Goal: Entertainment & Leisure: Consume media (video, audio)

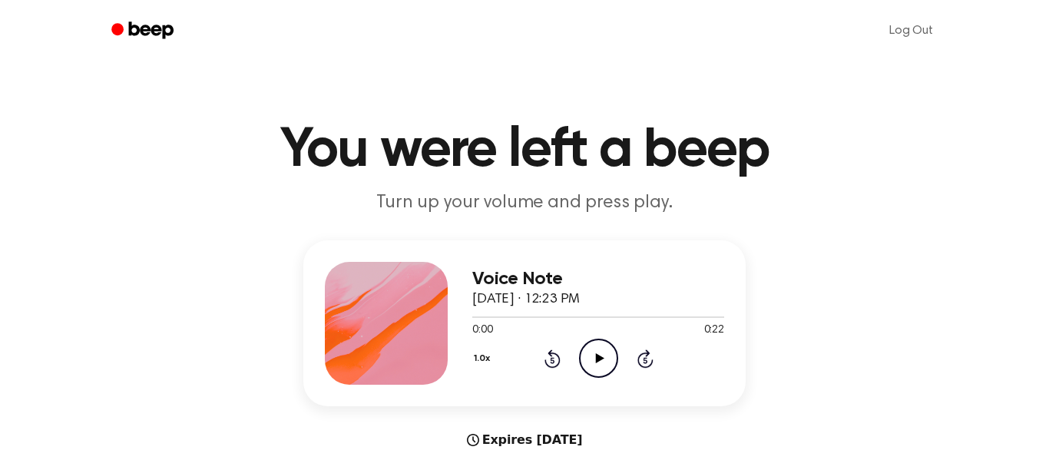
click at [597, 355] on icon at bounding box center [599, 358] width 8 height 10
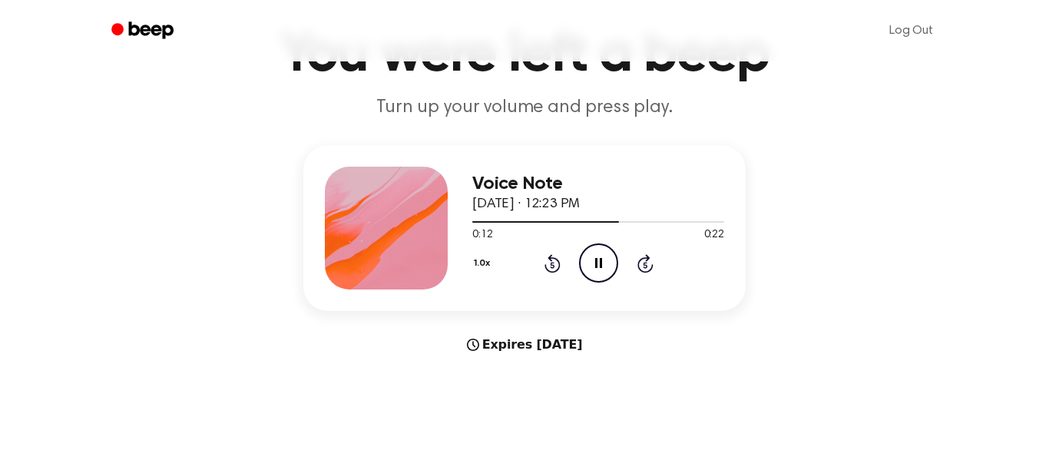
scroll to position [98, 0]
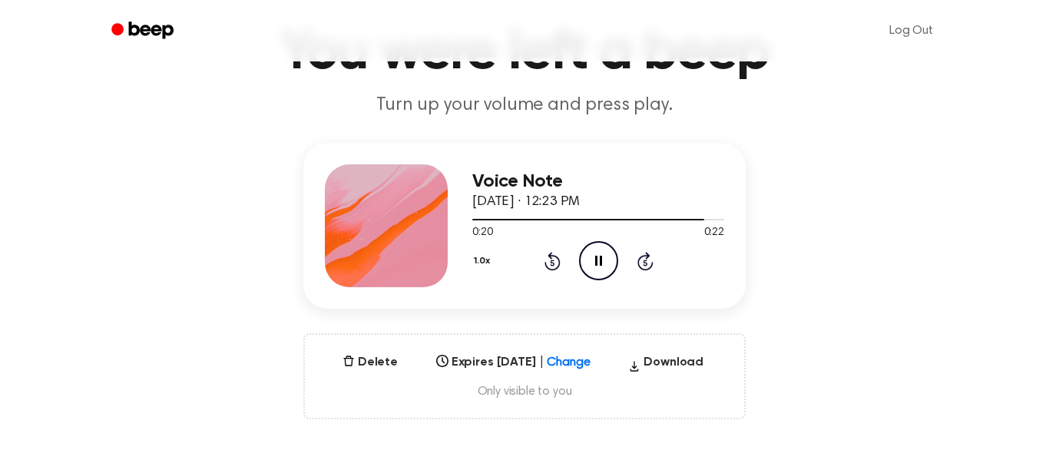
click at [590, 257] on icon "Pause Audio" at bounding box center [598, 260] width 39 height 39
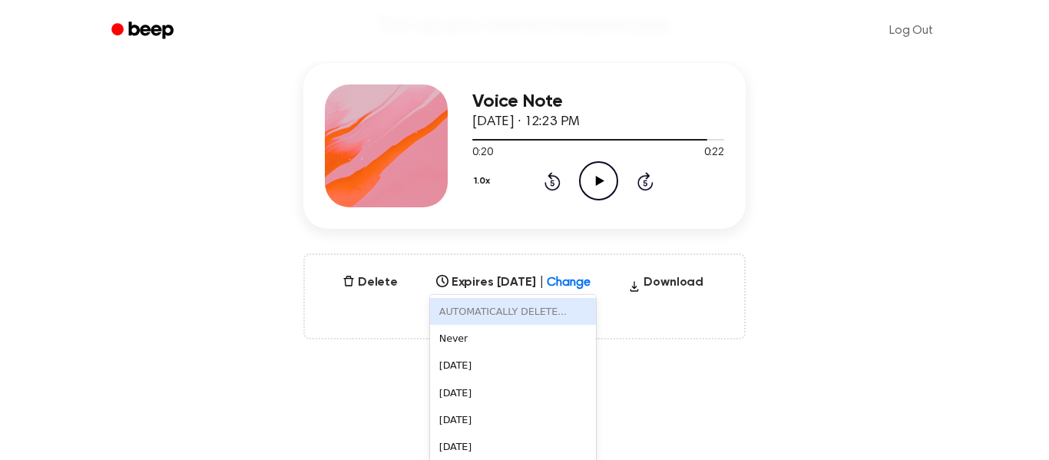
click at [580, 289] on div "6 results available. Use Up and Down to choose options, press Enter to select t…" at bounding box center [513, 277] width 167 height 21
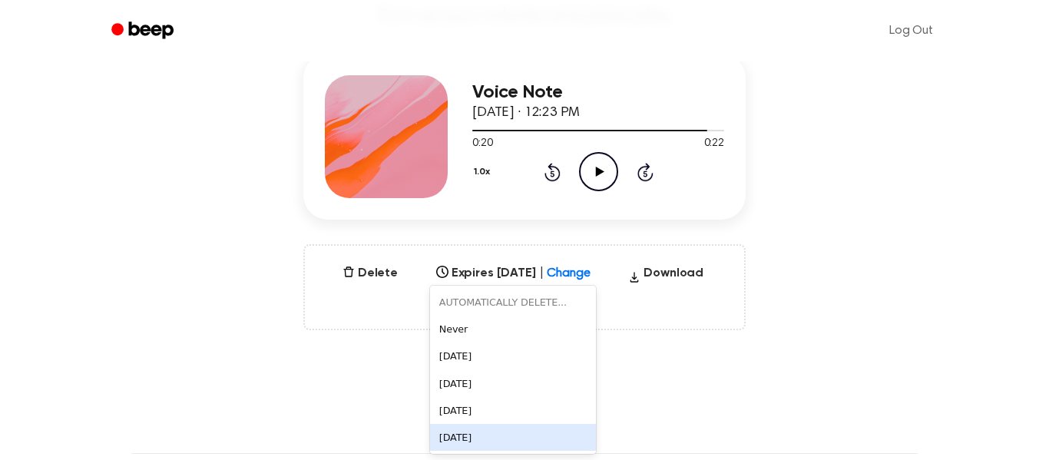
click at [521, 443] on div "[DATE]" at bounding box center [513, 437] width 167 height 27
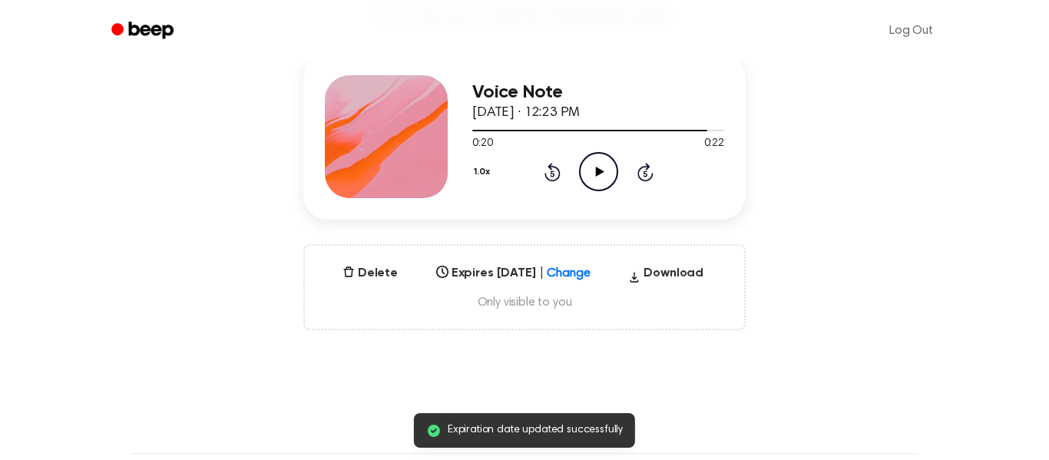
click at [567, 266] on div "[DATE]" at bounding box center [499, 269] width 137 height 18
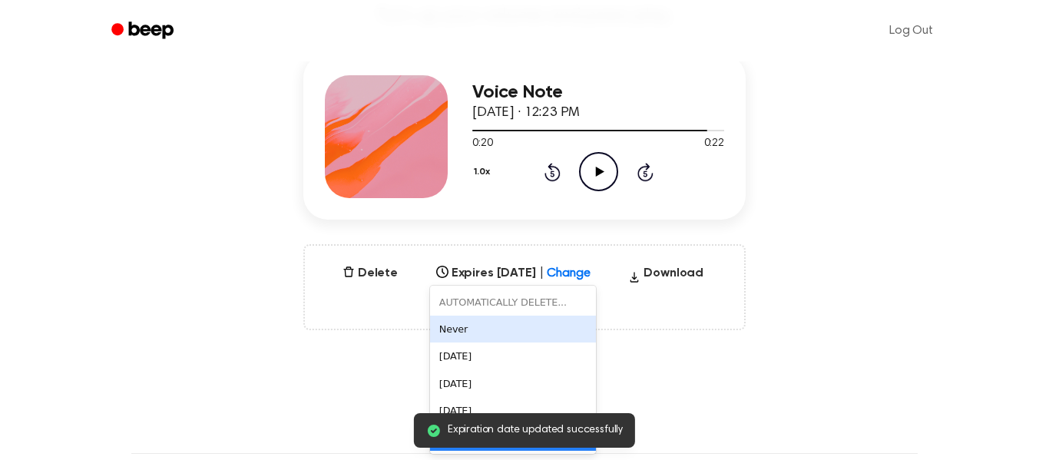
click at [516, 340] on div "Never" at bounding box center [513, 329] width 167 height 27
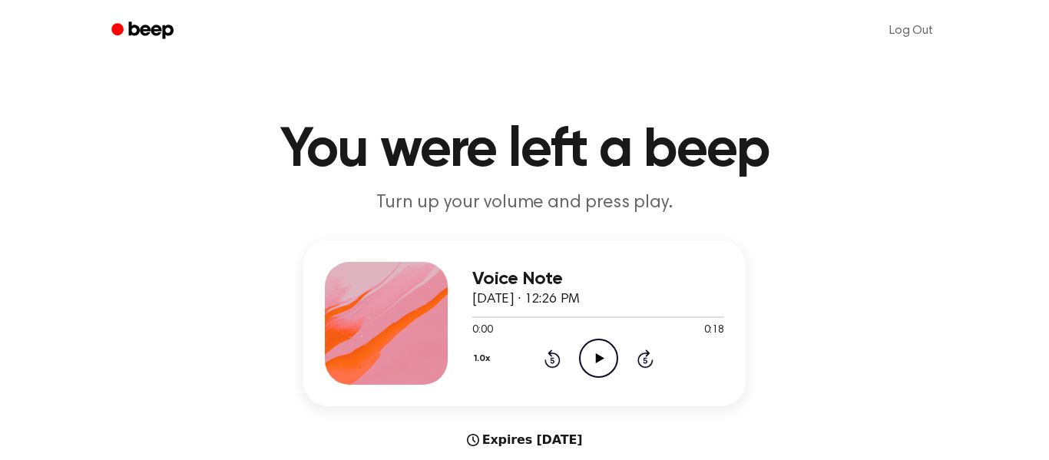
click at [604, 363] on icon "Play Audio" at bounding box center [598, 358] width 39 height 39
